Goal: Information Seeking & Learning: Learn about a topic

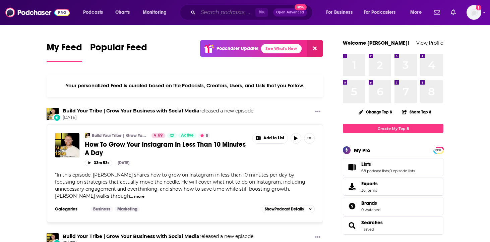
click at [226, 13] on input "Search podcasts, credits, & more..." at bounding box center [226, 12] width 57 height 11
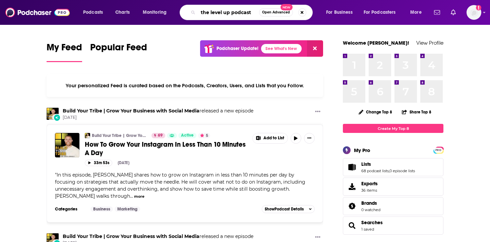
type input "the level up podcast"
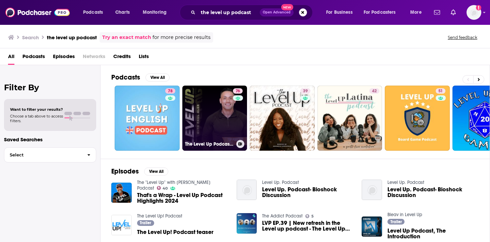
click at [208, 119] on link "76 The Level Up Podcast w/ [PERSON_NAME]" at bounding box center [214, 118] width 65 height 65
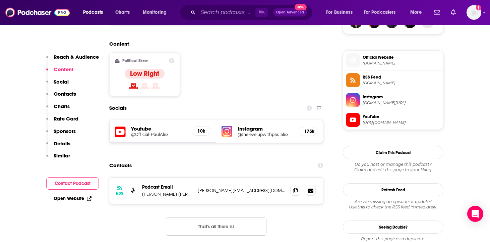
scroll to position [537, 0]
